Goal: Information Seeking & Learning: Learn about a topic

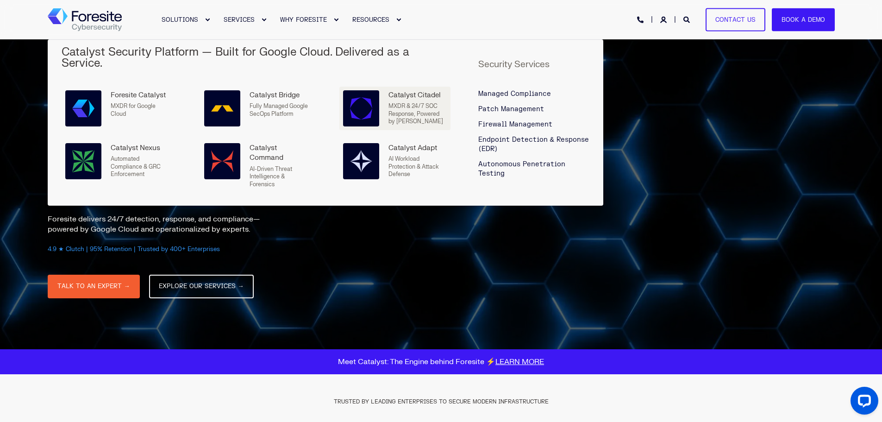
click at [369, 102] on img at bounding box center [361, 108] width 22 height 22
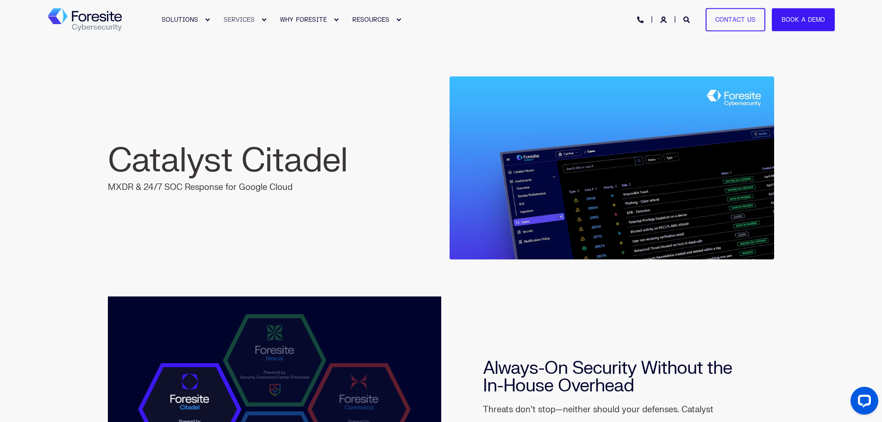
drag, startPoint x: 109, startPoint y: 156, endPoint x: 295, endPoint y: 193, distance: 190.2
click at [295, 193] on div "Catalyst Citadel MXDR & 24/7 SOC Response for Google Cloud" at bounding box center [270, 167] width 325 height 53
click at [94, 18] on img "Back to Home" at bounding box center [85, 19] width 74 height 23
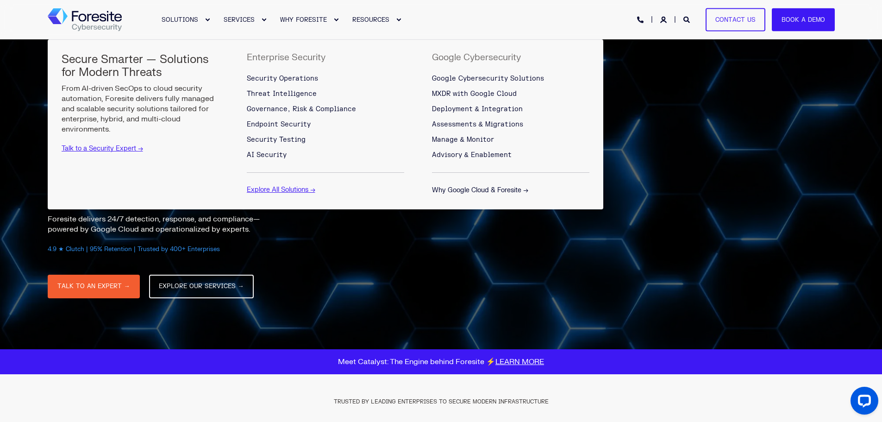
click at [487, 188] on link "Why Google Cloud & Foresite →" at bounding box center [480, 190] width 96 height 8
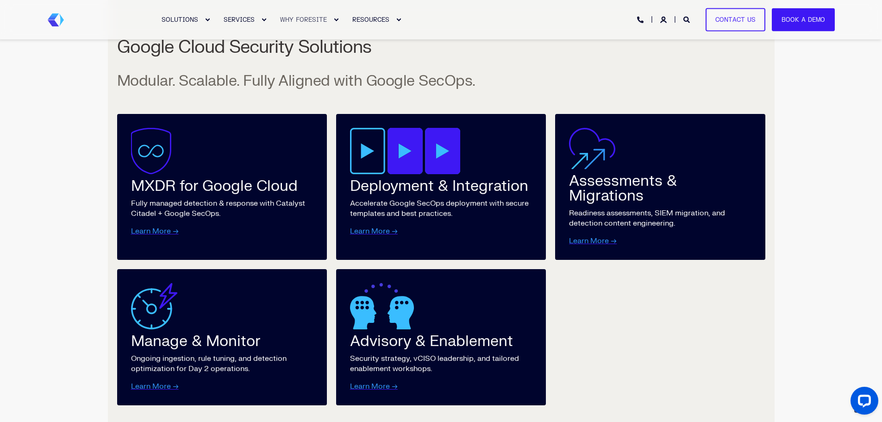
scroll to position [1158, 0]
